Goal: Task Accomplishment & Management: Use online tool/utility

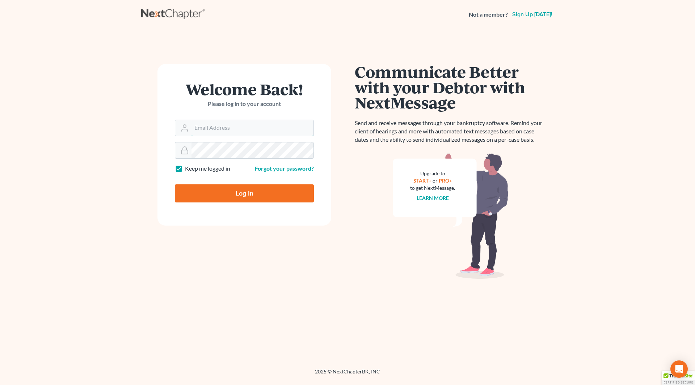
type input "wendy@cgwesq.com"
click at [239, 191] on input "Log In" at bounding box center [244, 194] width 139 height 18
type input "Thinking..."
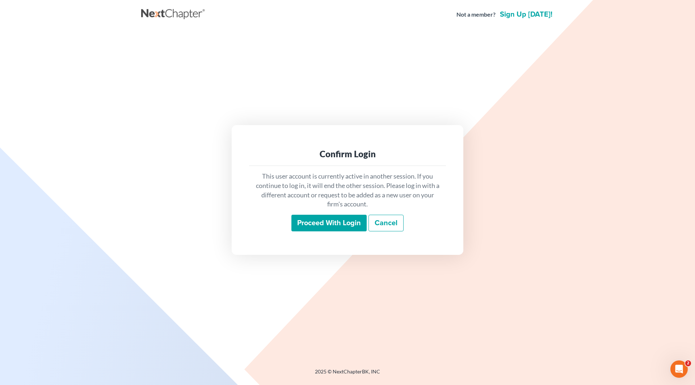
click at [328, 224] on input "Proceed with login" at bounding box center [328, 223] width 75 height 17
